Goal: Ask a question

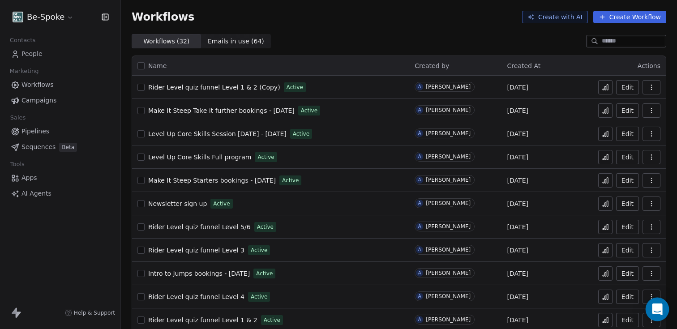
click at [653, 314] on icon "Open Intercom Messenger" at bounding box center [658, 310] width 12 height 12
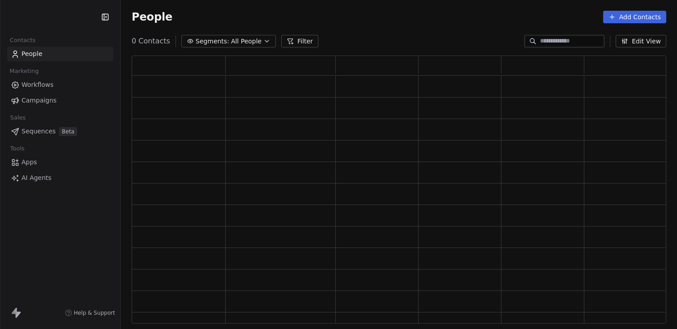
scroll to position [261, 528]
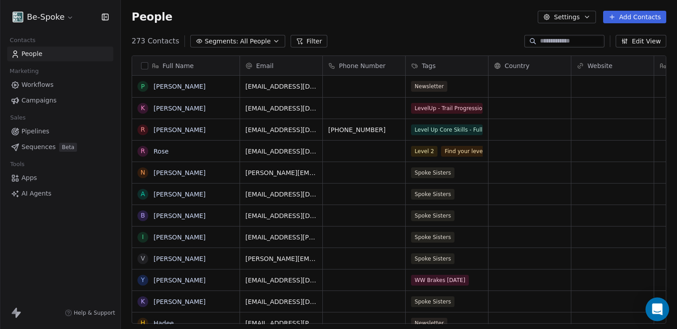
click at [651, 308] on div "Open Intercom Messenger" at bounding box center [658, 310] width 24 height 24
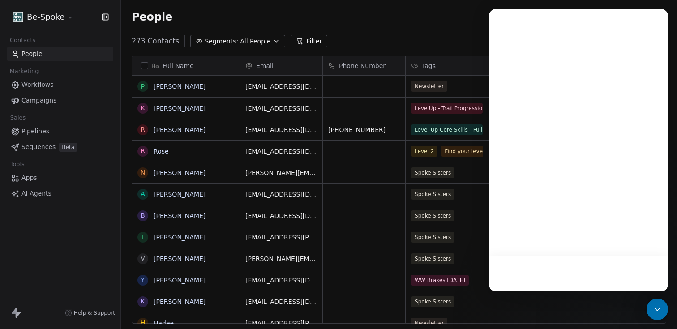
scroll to position [0, 0]
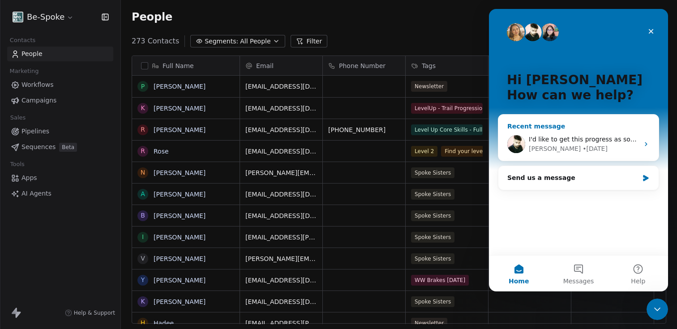
click at [555, 140] on span "I'd like to get this progress as soon as possible" at bounding box center [602, 139] width 146 height 7
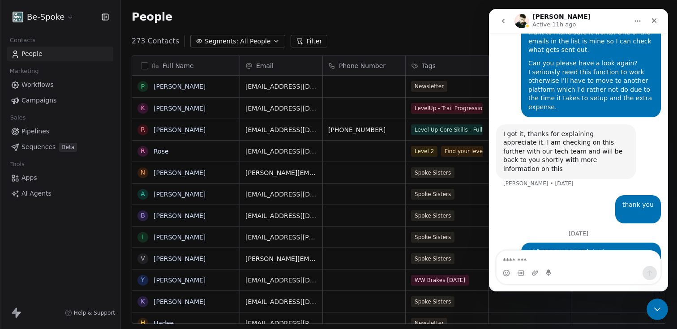
scroll to position [1239, 0]
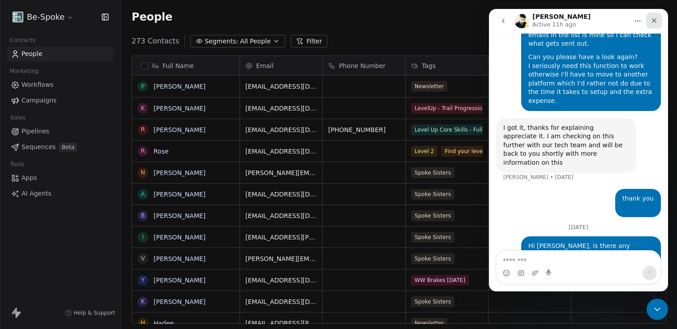
click at [653, 21] on icon "Close" at bounding box center [654, 20] width 7 height 7
